Goal: Information Seeking & Learning: Understand process/instructions

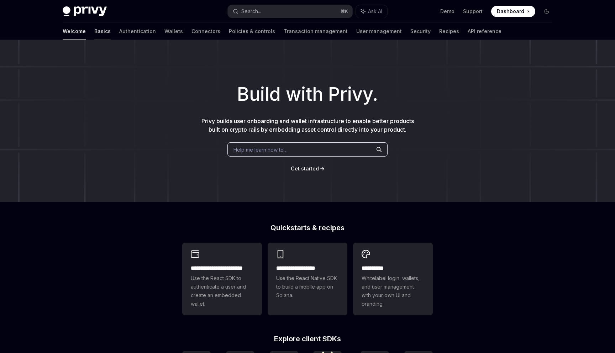
click at [94, 28] on link "Basics" at bounding box center [102, 31] width 16 height 17
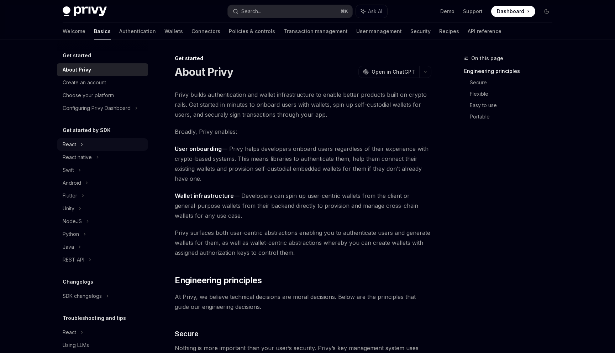
click at [74, 148] on div "React" at bounding box center [70, 144] width 14 height 9
type textarea "*"
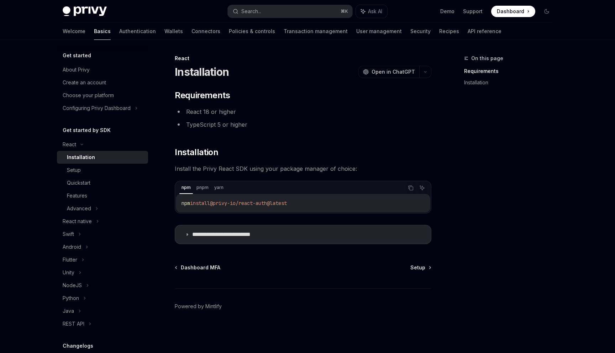
click at [287, 200] on span "@privy-io/react-auth@latest" at bounding box center [248, 203] width 77 height 6
copy div "npm install @privy-io/react-auth@latest"
